Goal: Information Seeking & Learning: Learn about a topic

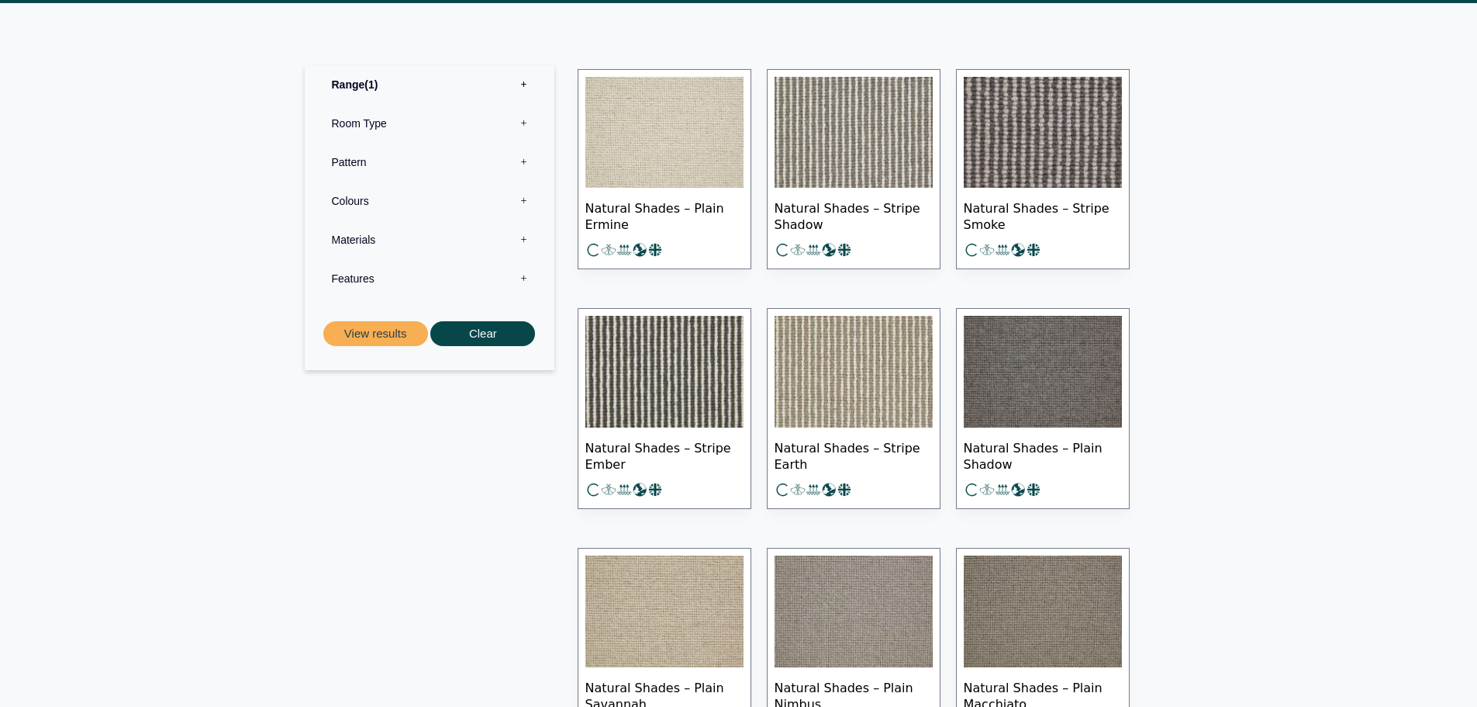
scroll to position [698, 0]
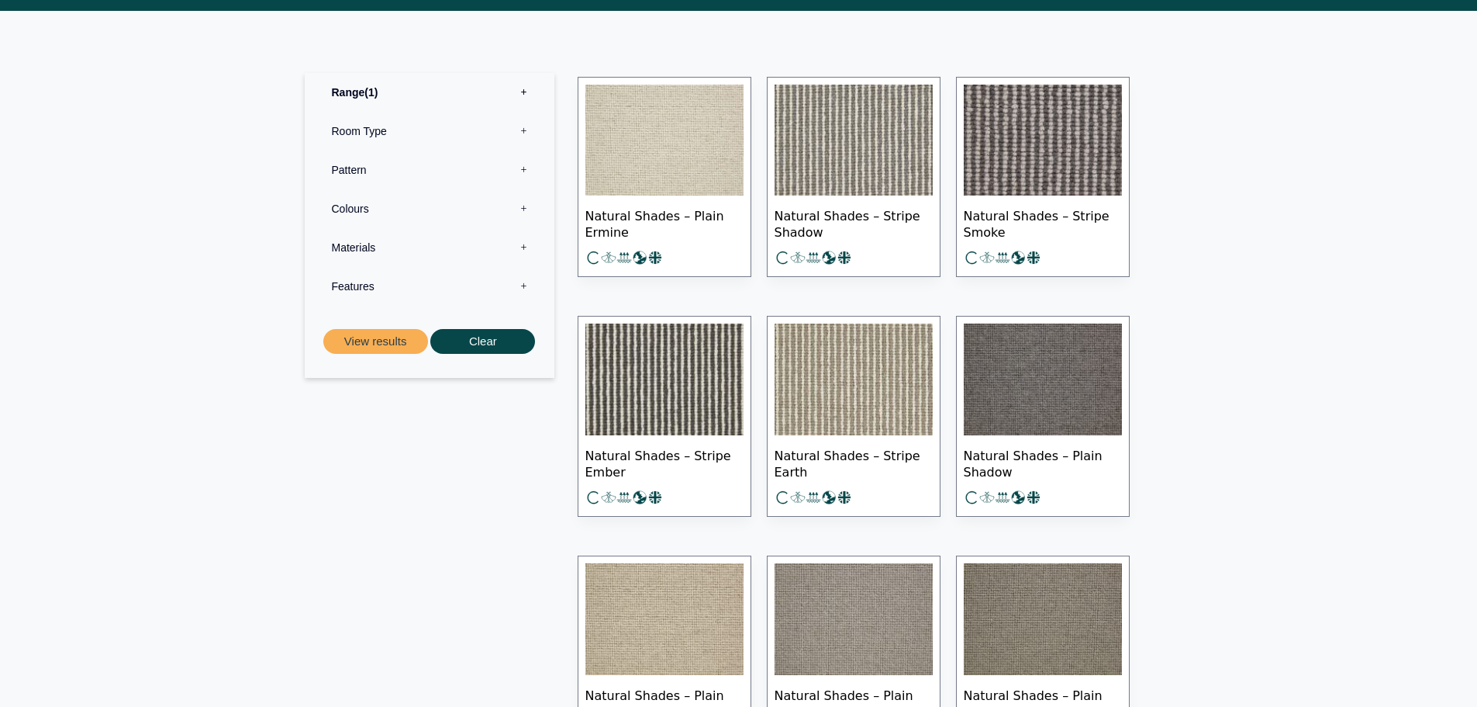
click at [862, 391] on img at bounding box center [854, 379] width 158 height 112
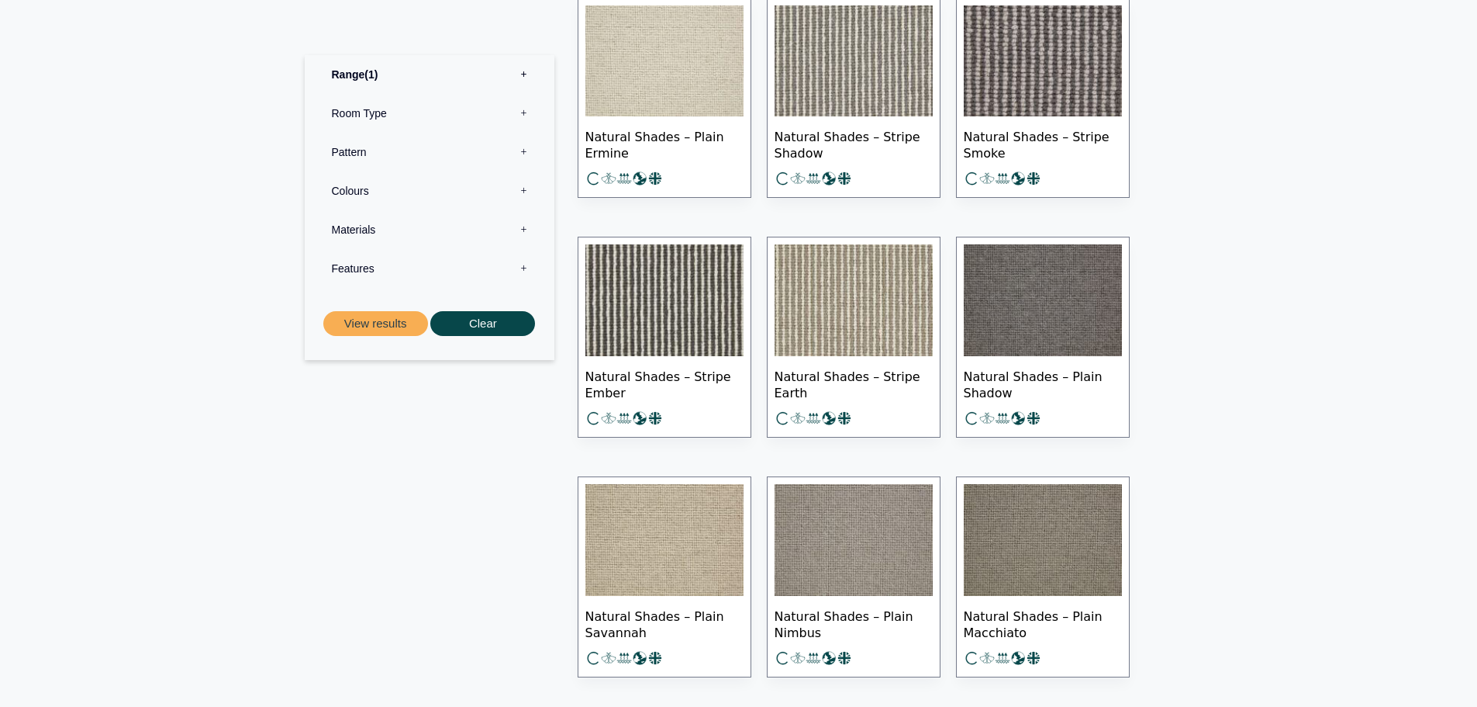
scroll to position [776, 0]
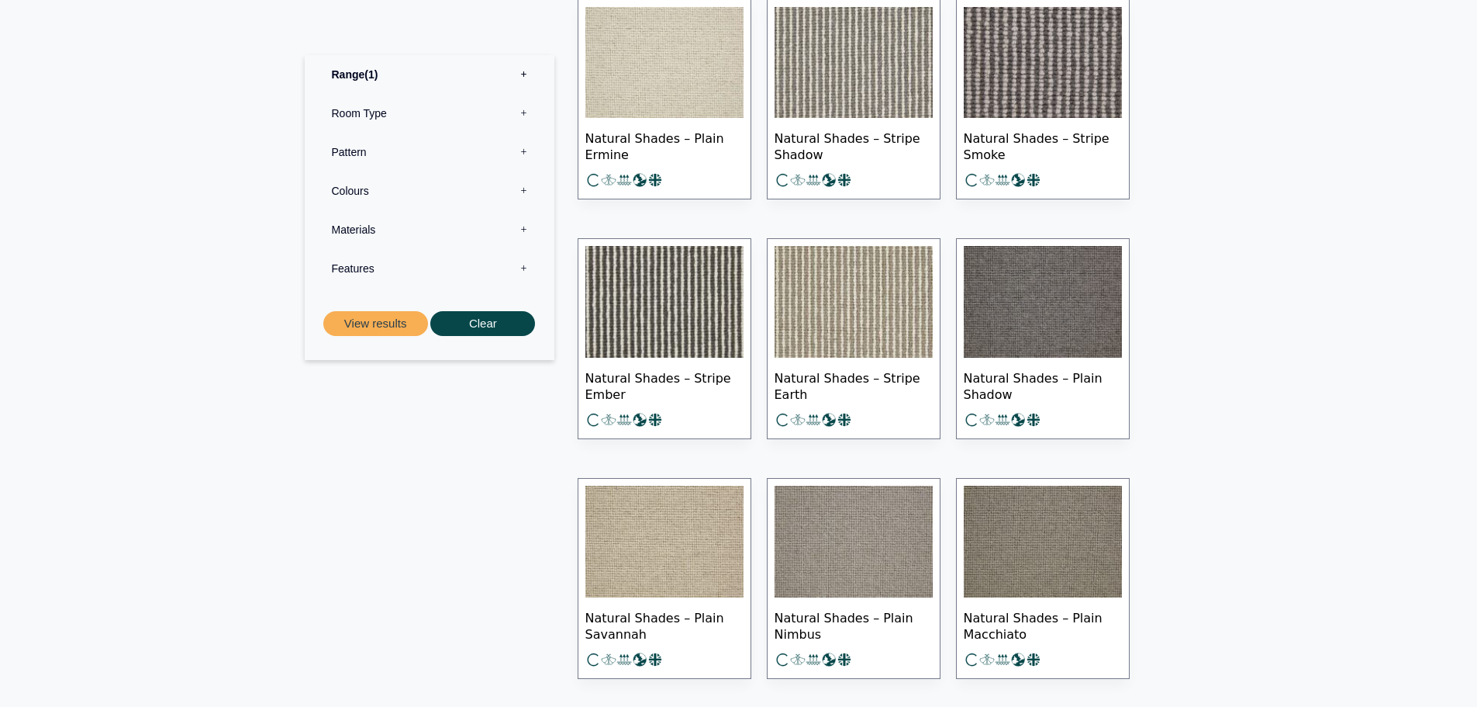
click at [825, 102] on img at bounding box center [854, 63] width 158 height 112
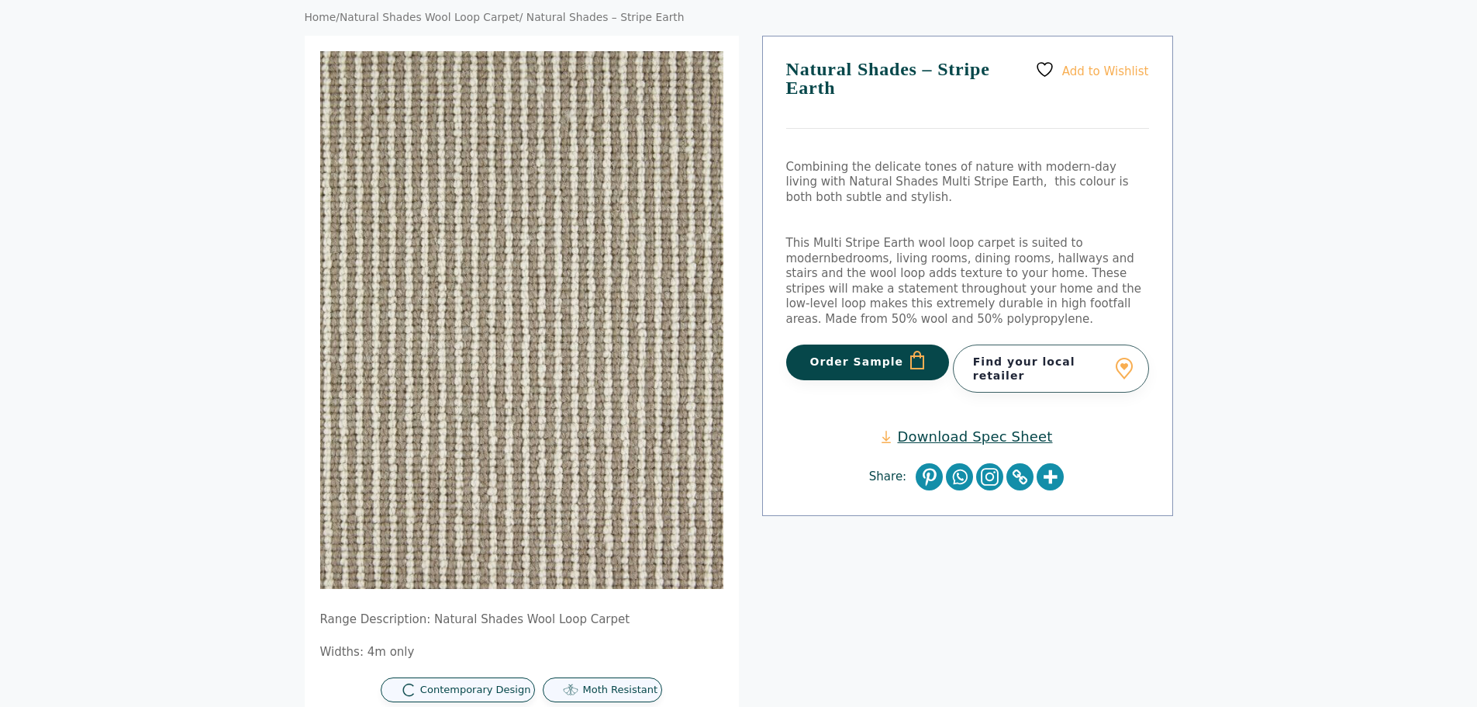
scroll to position [78, 0]
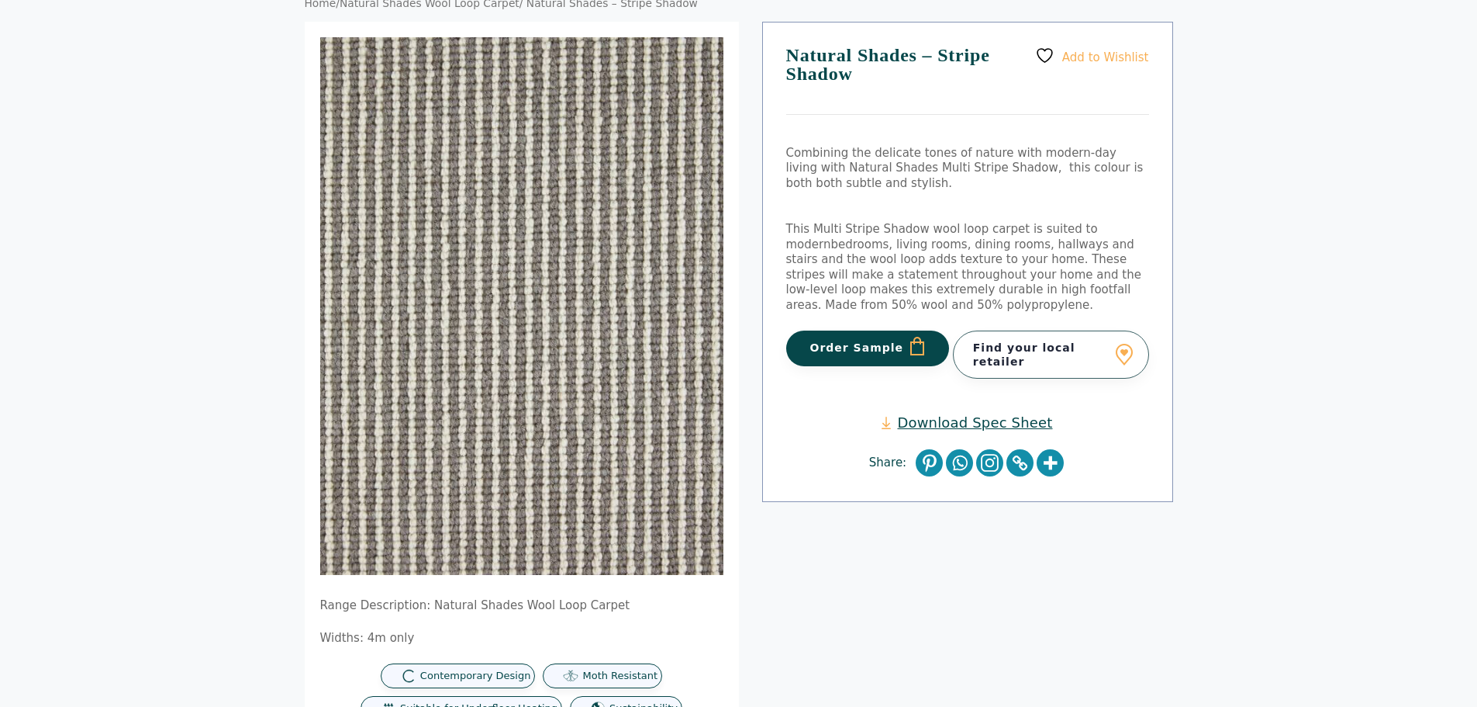
scroll to position [155, 0]
